Goal: Information Seeking & Learning: Learn about a topic

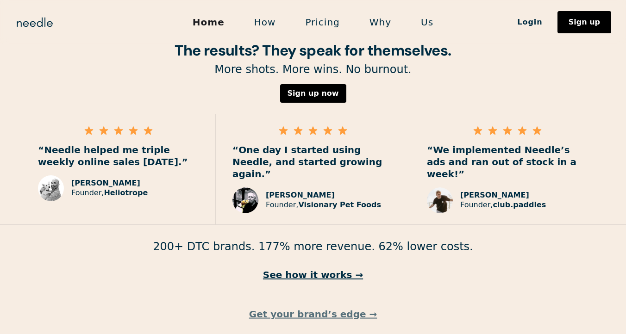
scroll to position [1363, 0]
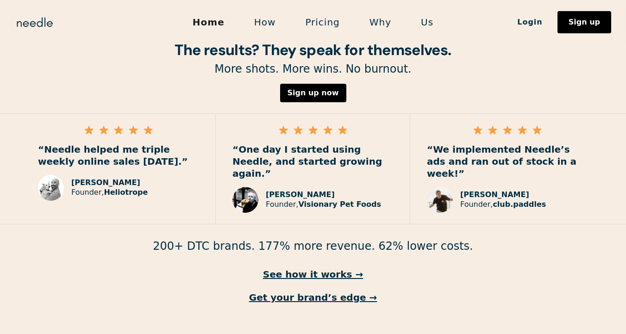
click at [323, 24] on link "Pricing" at bounding box center [322, 21] width 64 height 19
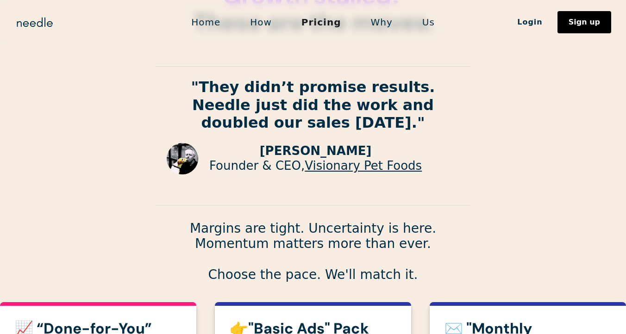
scroll to position [73, 0]
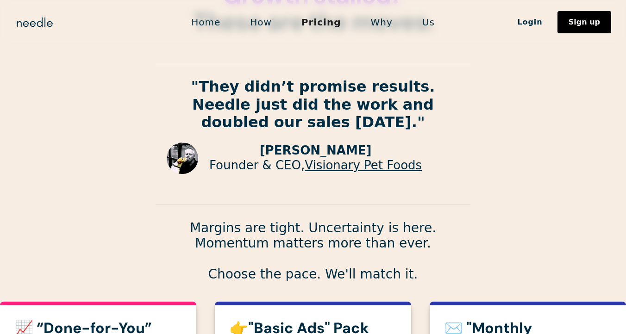
click at [186, 162] on img at bounding box center [182, 158] width 31 height 31
click at [426, 23] on link "Us" at bounding box center [428, 21] width 42 height 19
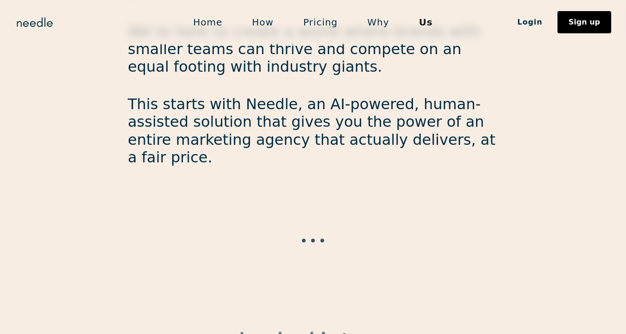
scroll to position [578, 0]
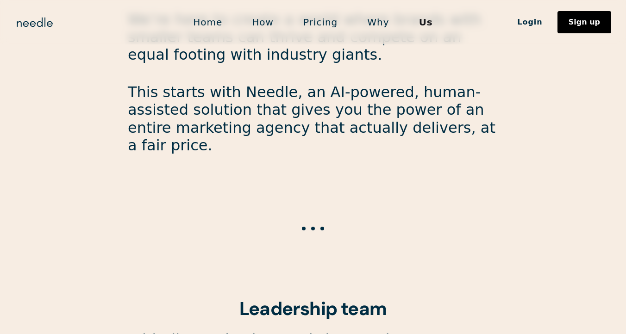
click at [321, 25] on link "Pricing" at bounding box center [320, 21] width 64 height 19
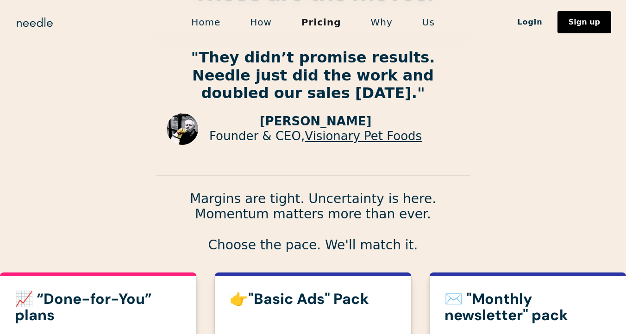
scroll to position [85, 0]
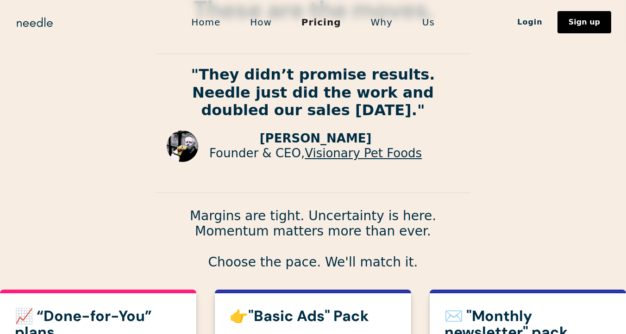
click at [382, 24] on link "Why" at bounding box center [381, 21] width 51 height 19
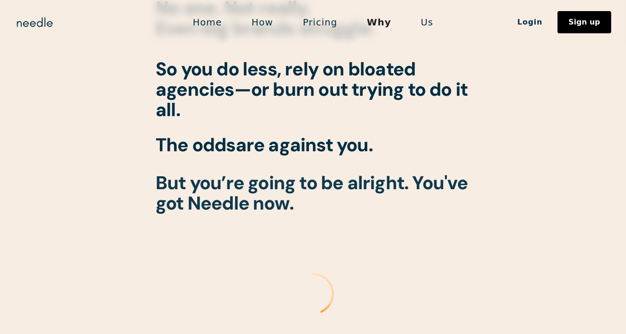
scroll to position [966, 0]
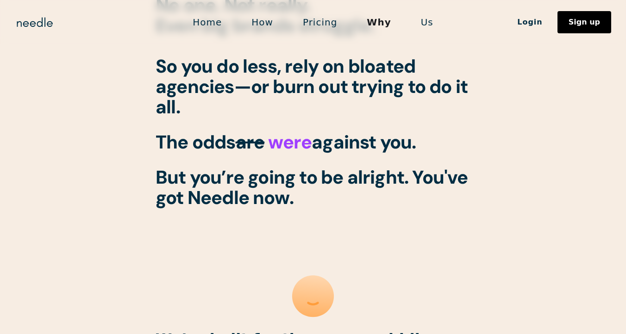
click at [428, 24] on link "Us" at bounding box center [427, 21] width 42 height 19
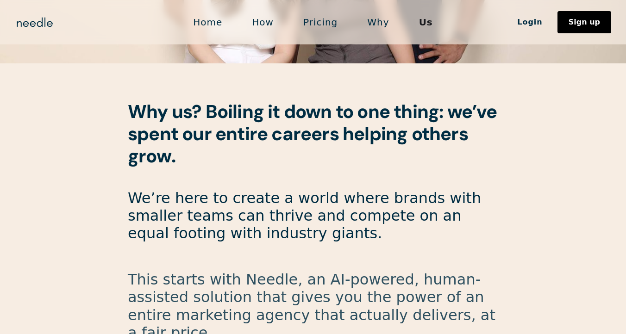
scroll to position [404, 0]
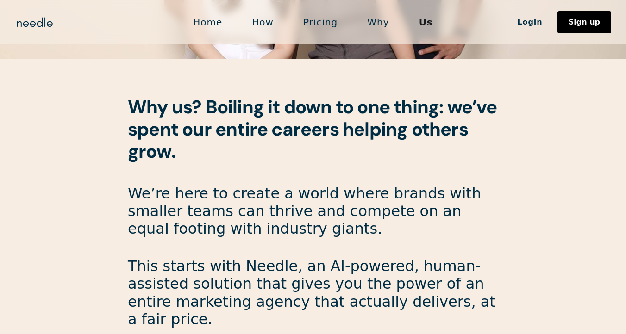
click at [269, 26] on link "How" at bounding box center [262, 21] width 51 height 19
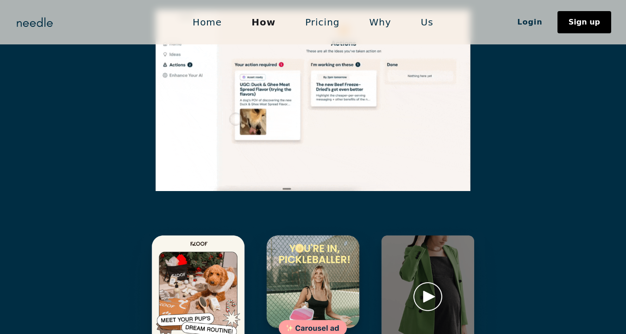
scroll to position [1272, 0]
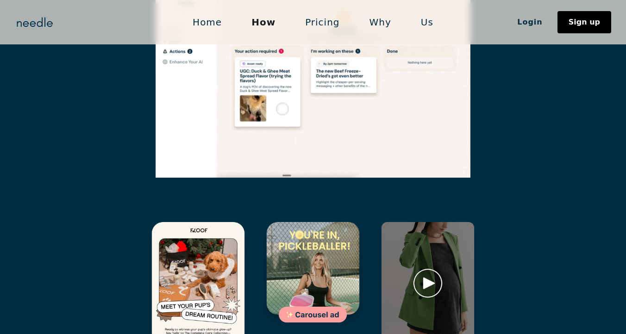
click at [432, 237] on img at bounding box center [428, 297] width 152 height 181
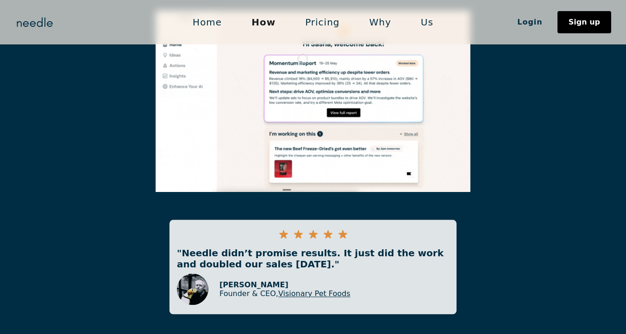
scroll to position [1933, 0]
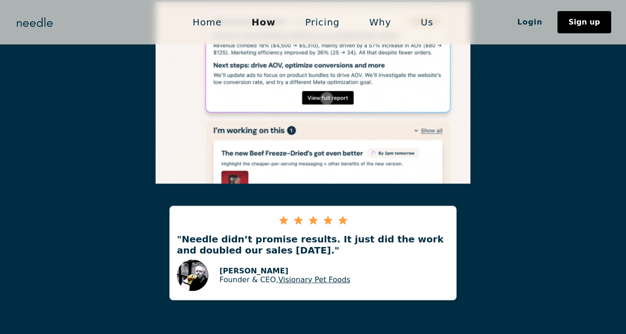
click at [420, 21] on link "Us" at bounding box center [427, 21] width 42 height 19
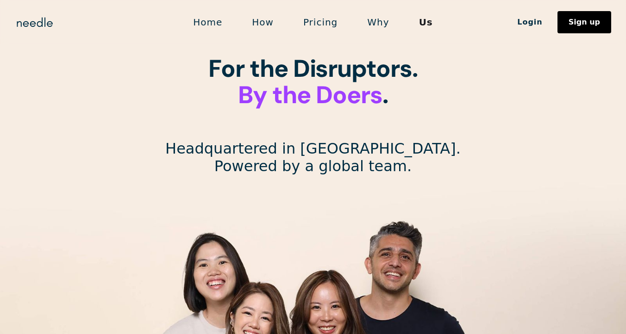
click at [215, 27] on link "Home" at bounding box center [207, 21] width 59 height 19
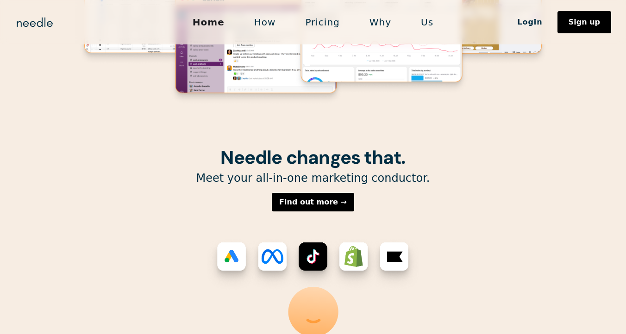
scroll to position [237, 0]
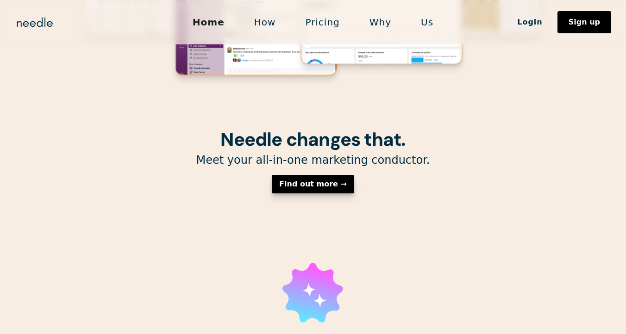
click at [294, 187] on div "Find out more →" at bounding box center [313, 184] width 68 height 7
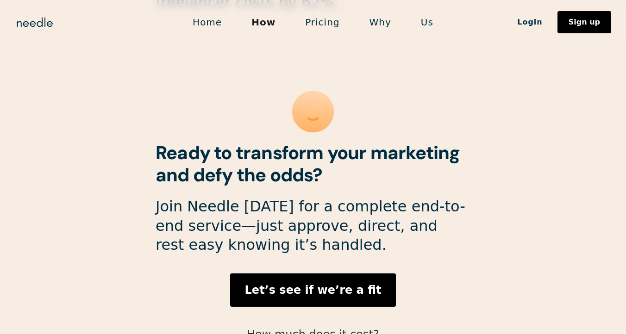
scroll to position [2544, 0]
